Goal: Information Seeking & Learning: Check status

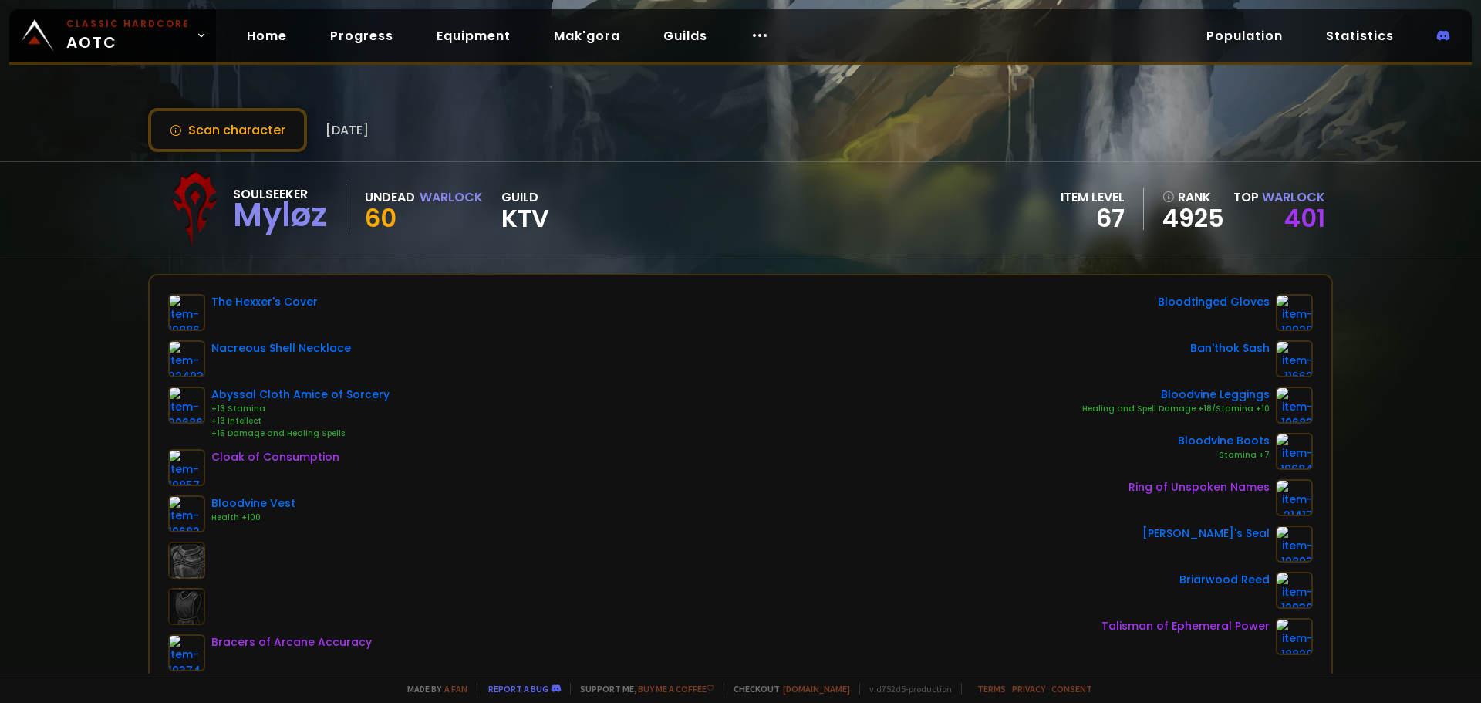
scroll to position [154, 0]
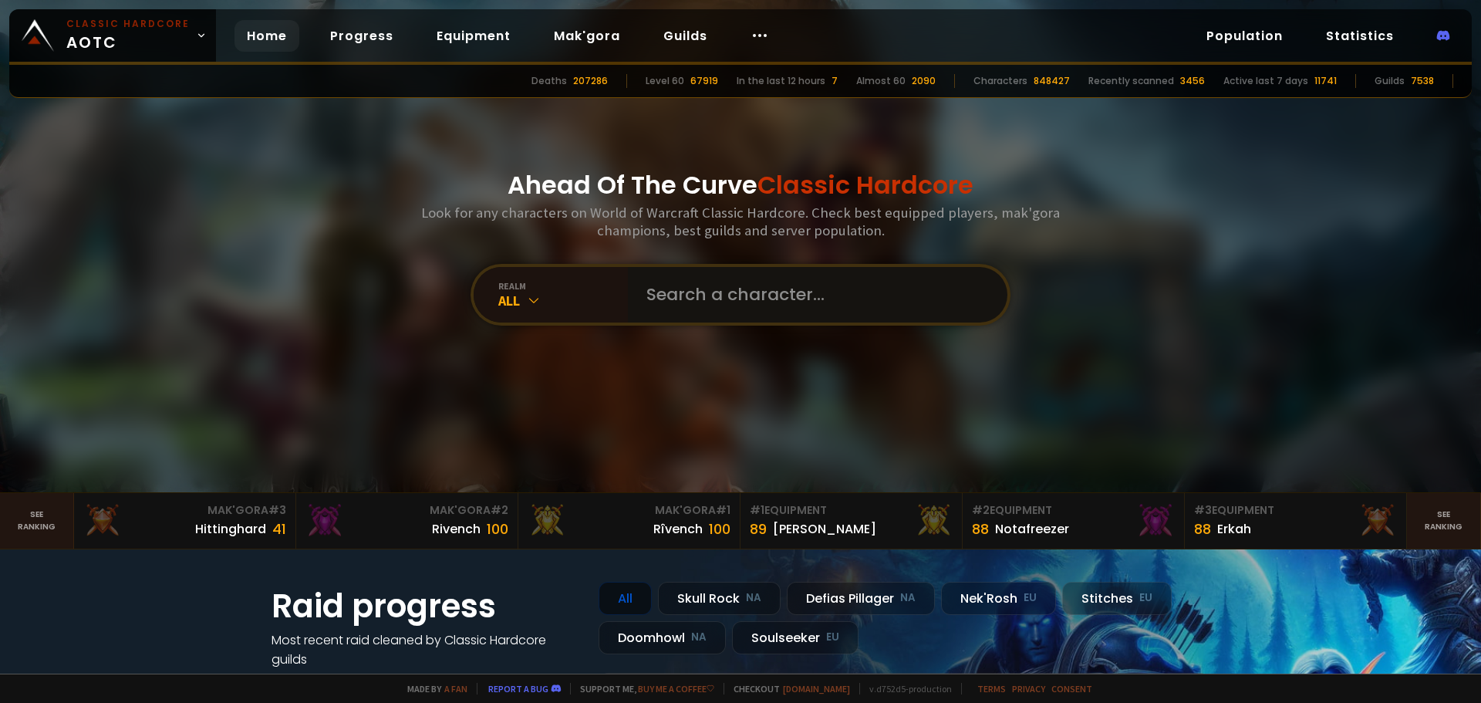
click at [687, 296] on input "text" at bounding box center [813, 295] width 352 height 56
type input "brtwitch"
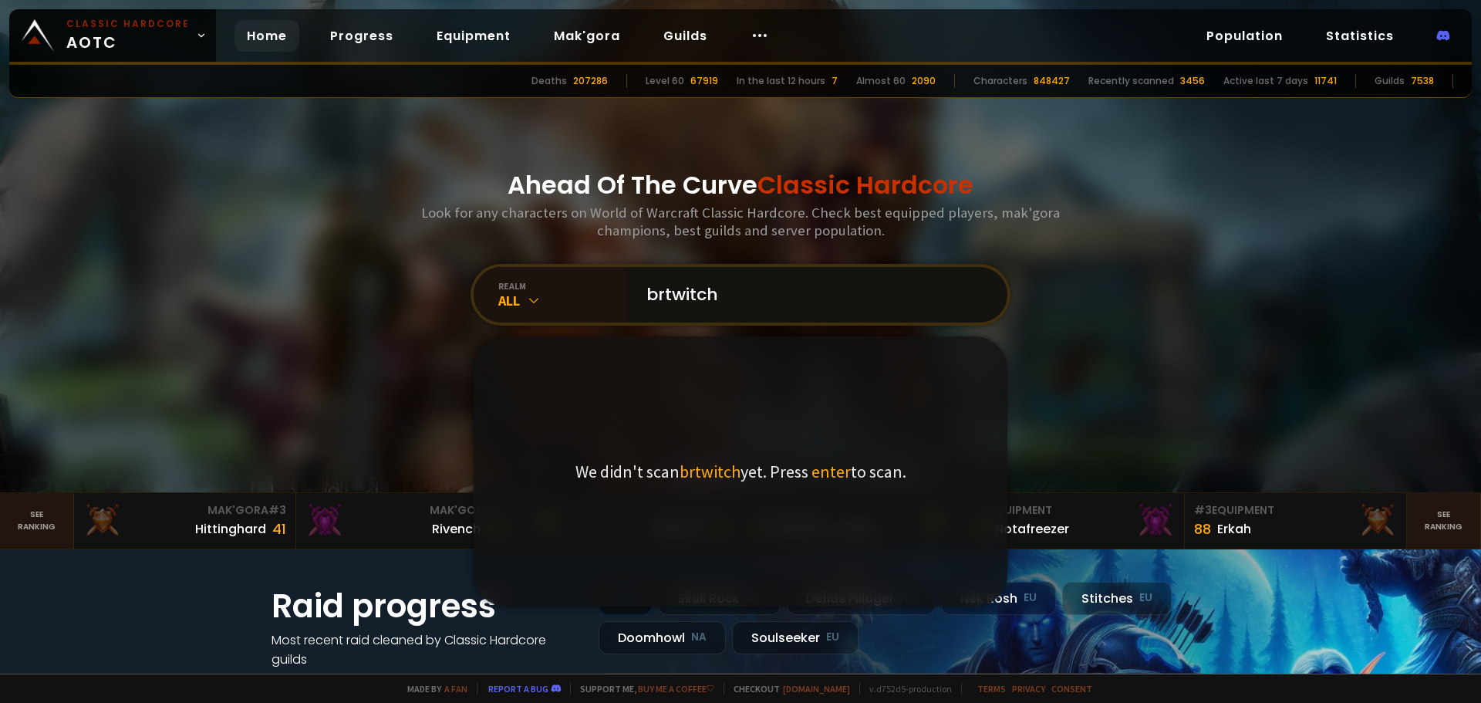
click at [828, 297] on input "brtwitch" at bounding box center [813, 295] width 352 height 56
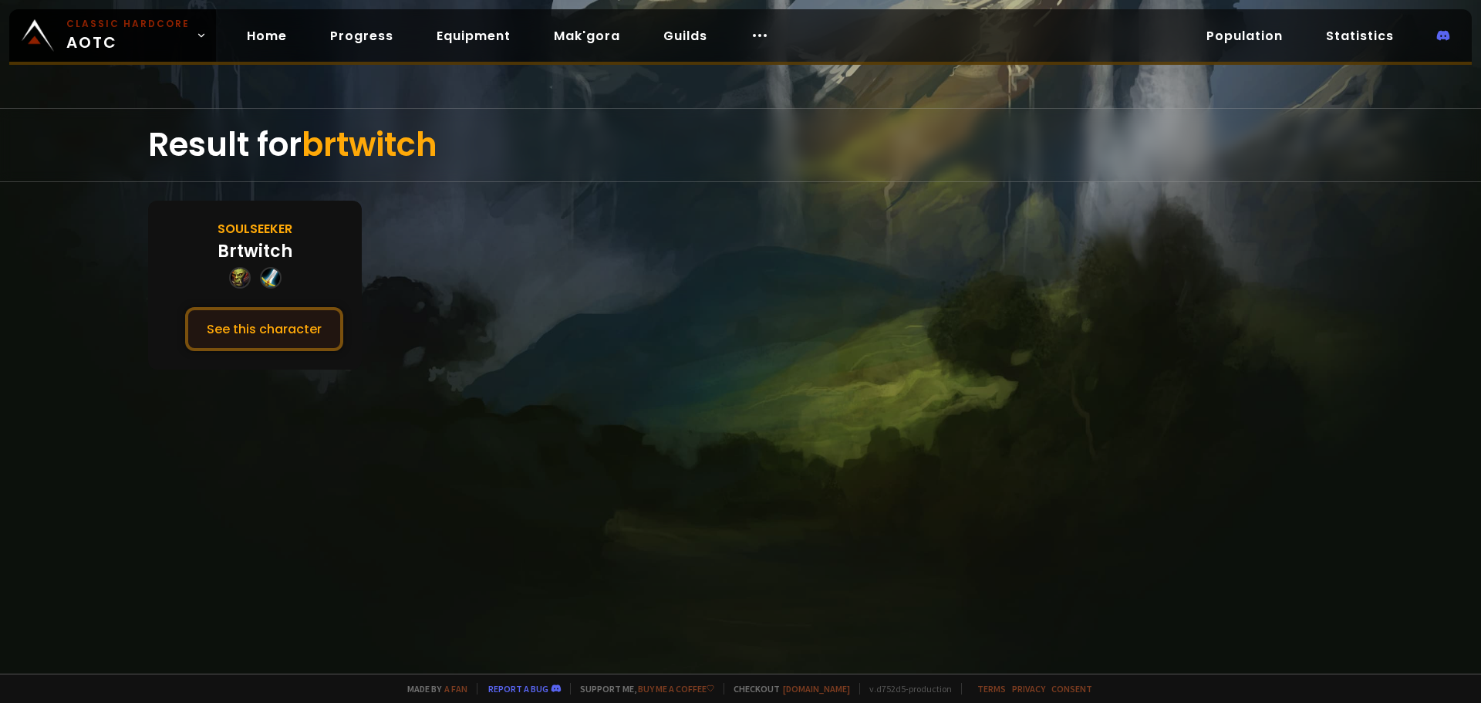
click at [312, 336] on button "See this character" at bounding box center [264, 329] width 158 height 44
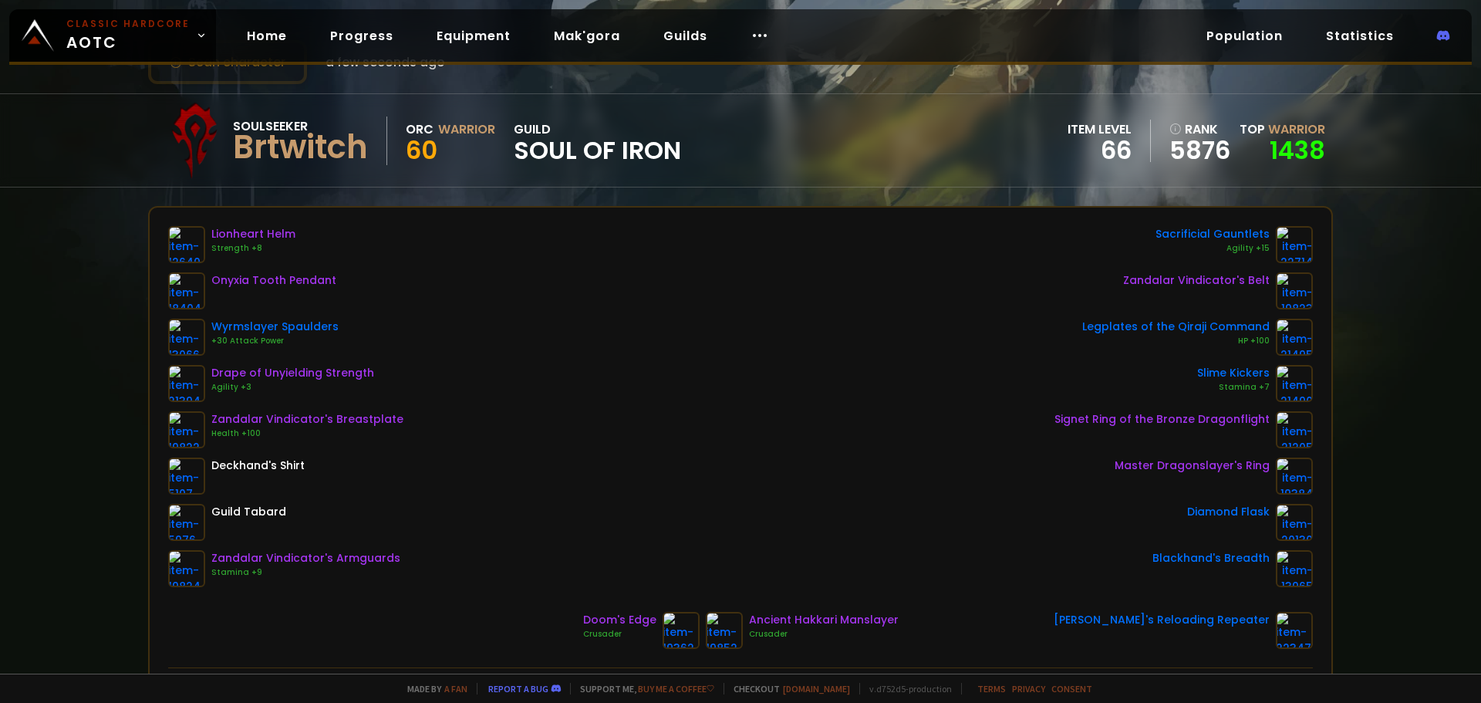
scroll to position [77, 0]
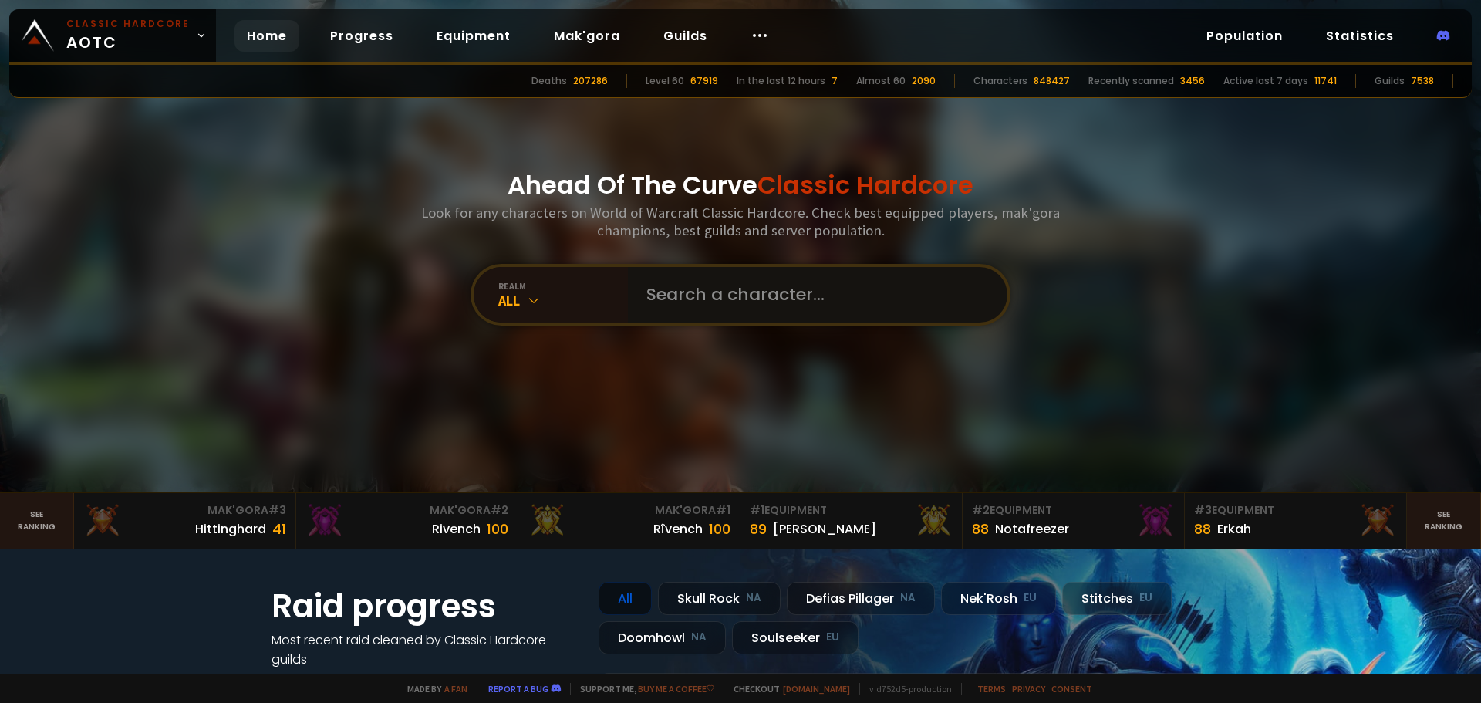
click at [649, 288] on input "text" at bounding box center [813, 295] width 352 height 56
type input "n"
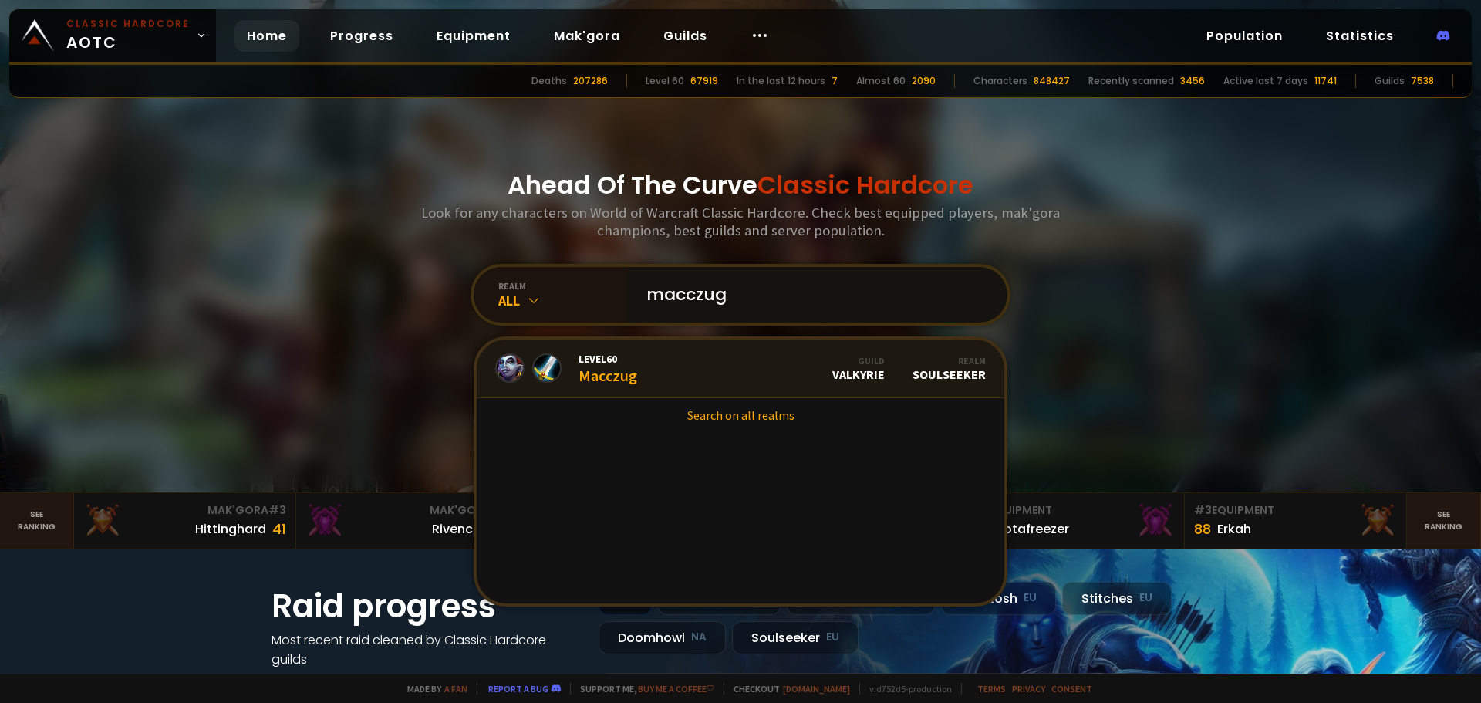
type input "macczug"
click at [649, 365] on link "Level 60 Macczug Guild Valkyrie Realm Soulseeker" at bounding box center [741, 368] width 528 height 59
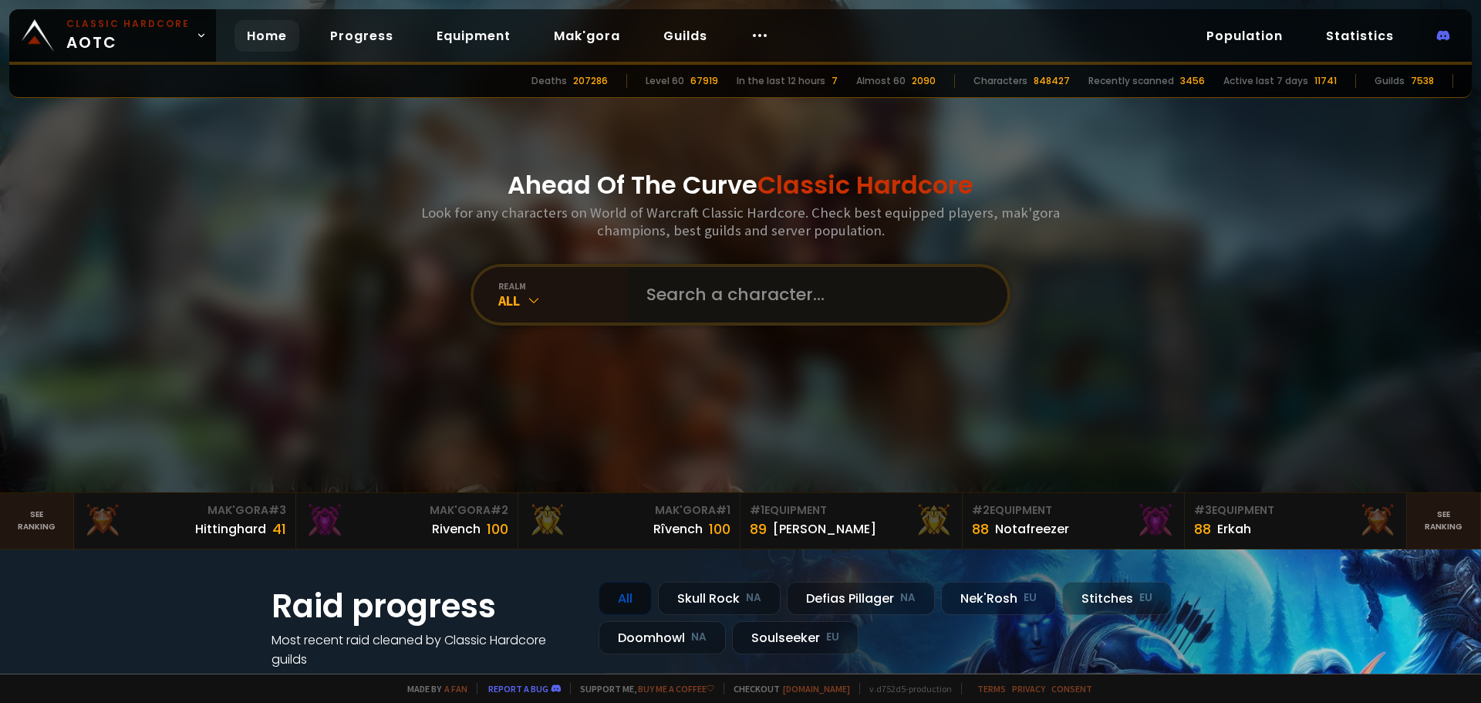
click at [704, 287] on input "text" at bounding box center [813, 295] width 352 height 56
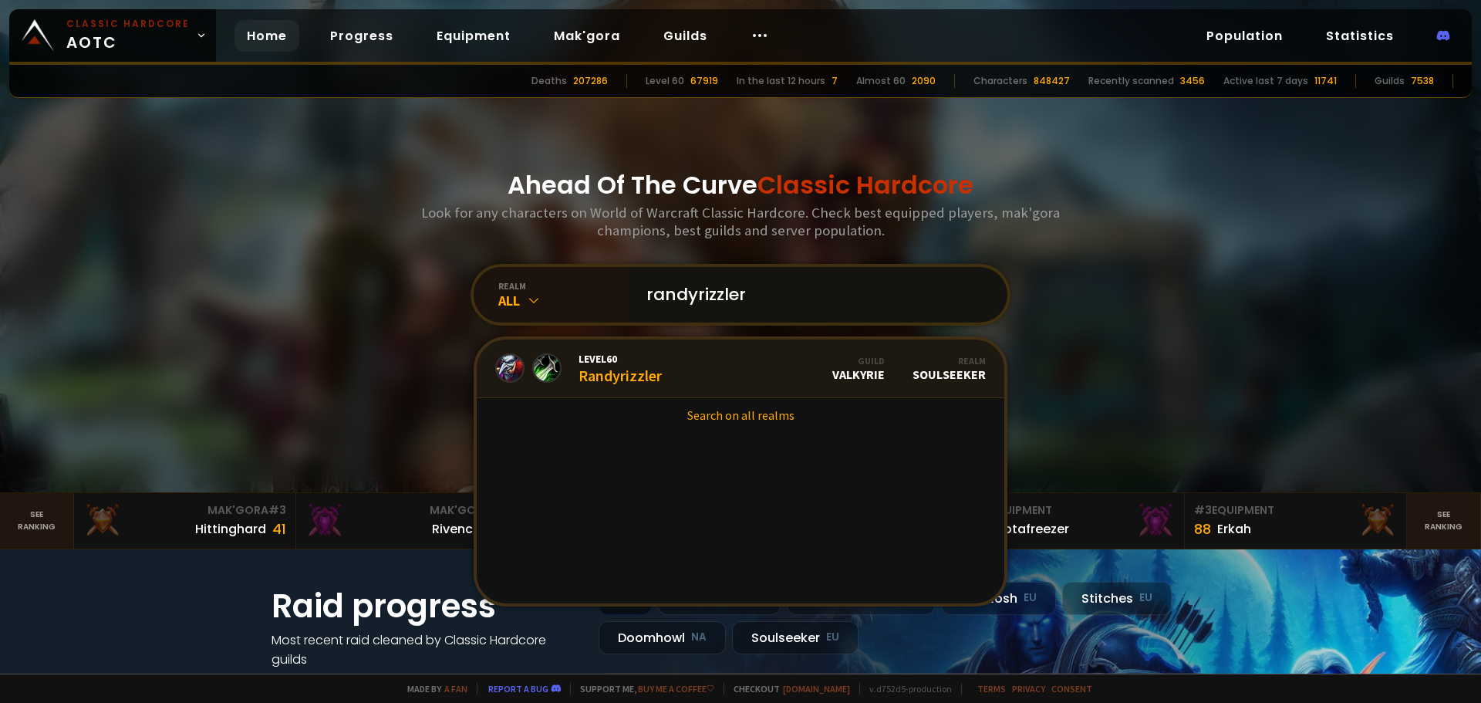
type input "randyrizzler"
click at [666, 354] on link "Level 60 Randyrizzler Guild Valkyrie Realm Soulseeker" at bounding box center [741, 368] width 528 height 59
